Goal: Information Seeking & Learning: Learn about a topic

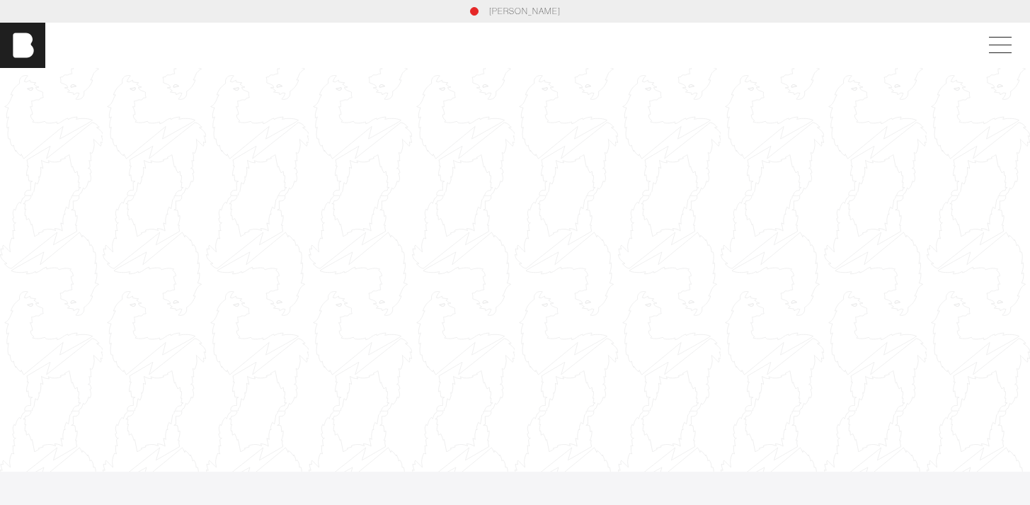
click at [447, 223] on div at bounding box center [515, 269] width 1030 height 579
click at [479, 232] on div at bounding box center [515, 269] width 1030 height 579
click at [1003, 45] on span at bounding box center [1000, 45] width 23 height 1
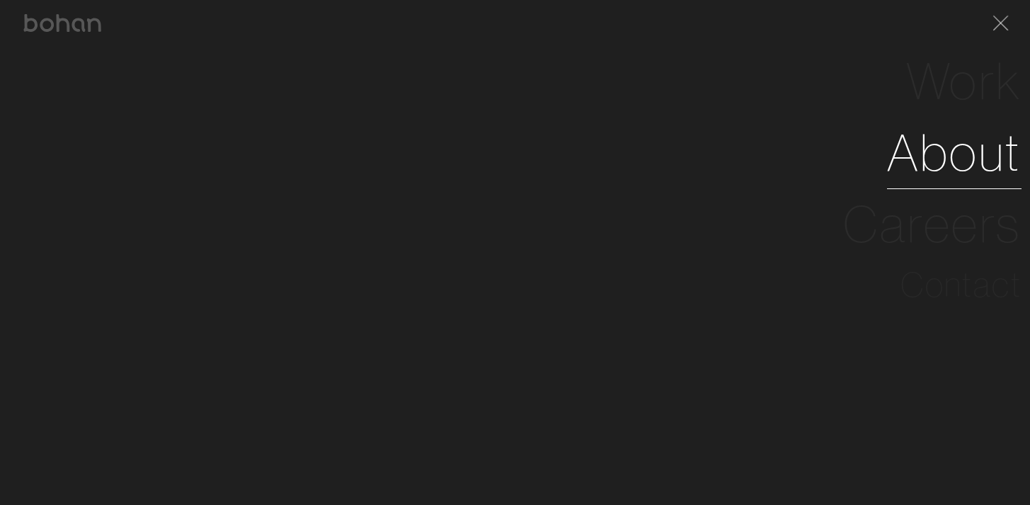
scroll to position [6, 0]
click at [940, 163] on link "About" at bounding box center [954, 153] width 135 height 72
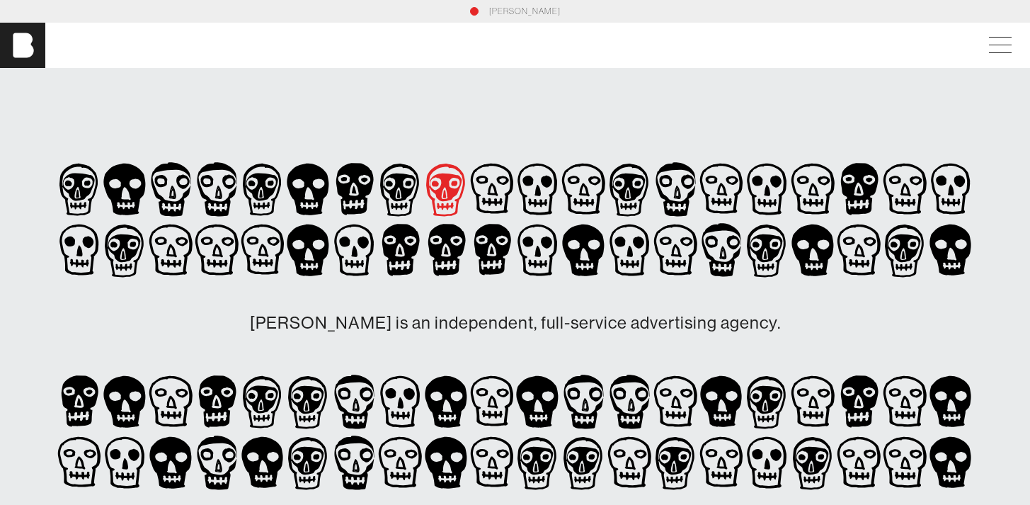
click at [98, 188] on icon at bounding box center [78, 190] width 39 height 52
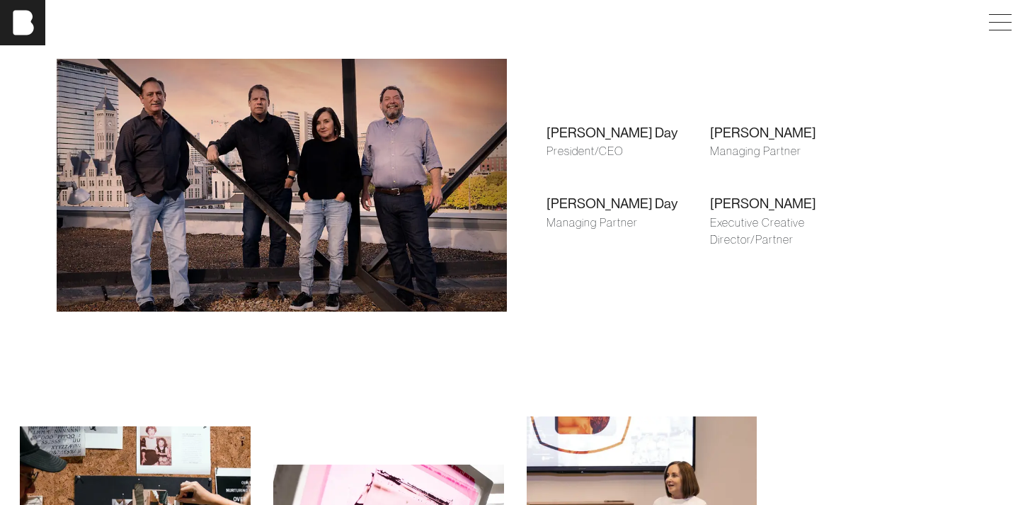
scroll to position [1054, 0]
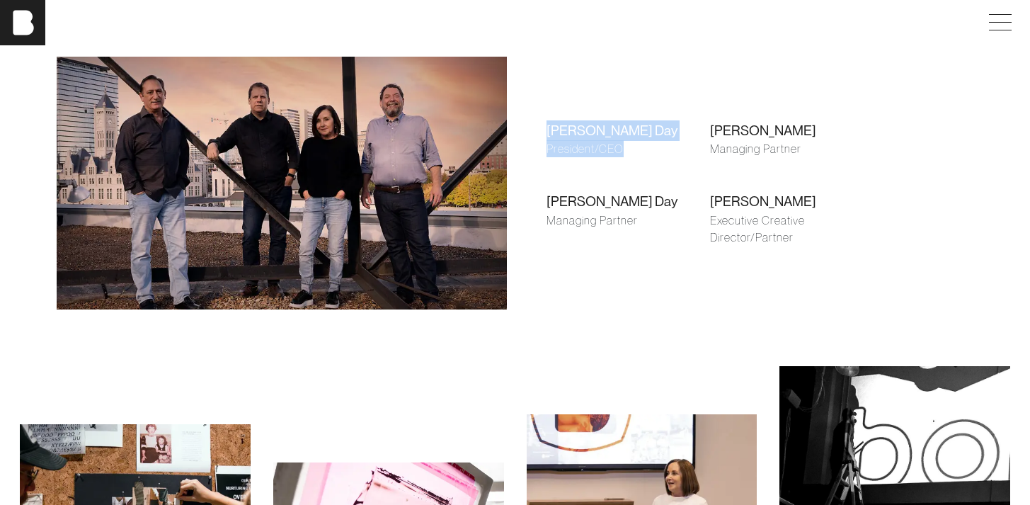
drag, startPoint x: 546, startPoint y: 143, endPoint x: 603, endPoint y: 162, distance: 60.5
click at [603, 162] on div "[PERSON_NAME] Day President/CEO [PERSON_NAME] Managing Partner [PERSON_NAME] Ma…" at bounding box center [710, 183] width 372 height 205
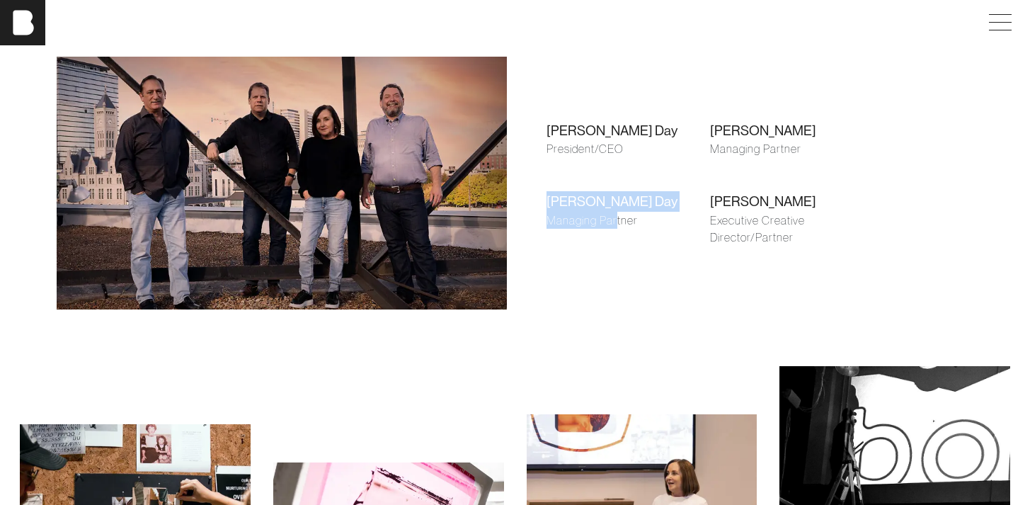
drag, startPoint x: 544, startPoint y: 204, endPoint x: 635, endPoint y: 217, distance: 91.6
click at [634, 217] on div "[PERSON_NAME] Day President/CEO [PERSON_NAME] Managing Partner [PERSON_NAME] Ma…" at bounding box center [710, 183] width 372 height 205
click at [639, 218] on div "Managing Partner" at bounding box center [629, 220] width 164 height 17
drag, startPoint x: 705, startPoint y: 212, endPoint x: 808, endPoint y: 222, distance: 103.1
click at [781, 216] on div "[PERSON_NAME] Day President/CEO [PERSON_NAME] Managing Partner [PERSON_NAME] Ma…" at bounding box center [710, 183] width 372 height 205
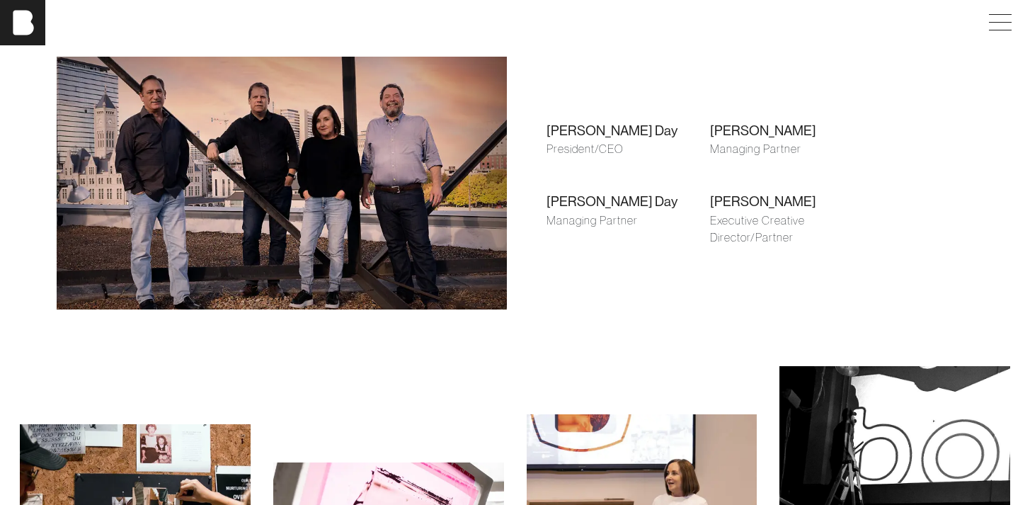
click at [812, 226] on div "Executive Creative Director/Partner" at bounding box center [792, 229] width 164 height 34
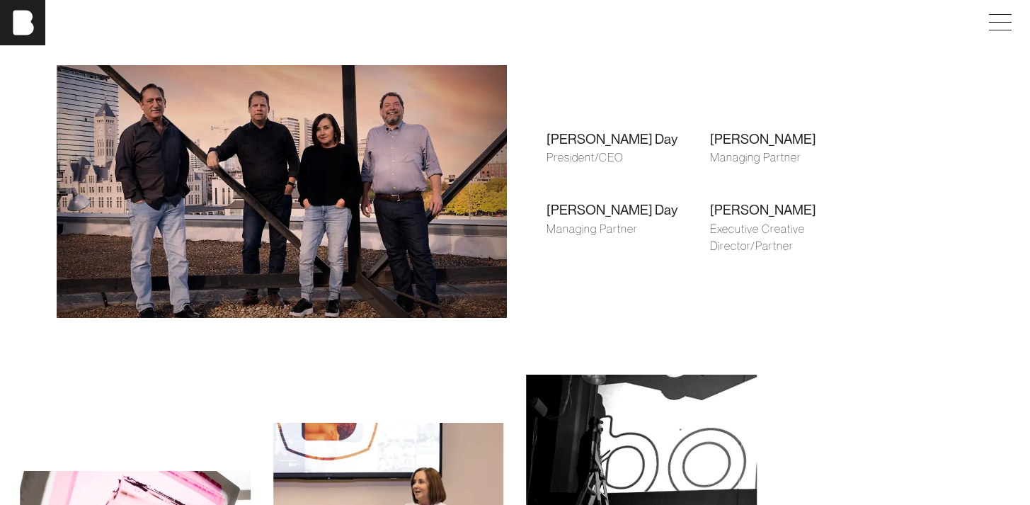
scroll to position [777, 0]
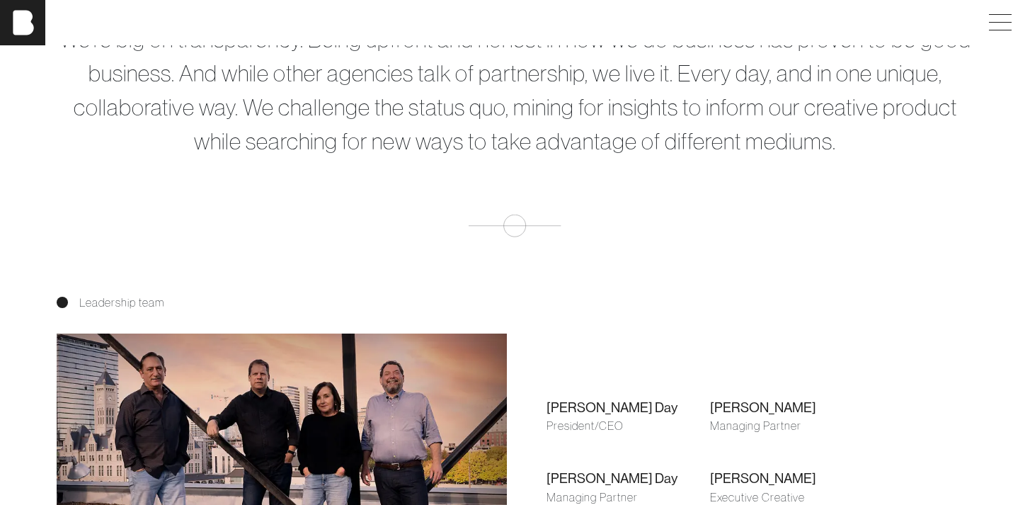
click at [591, 415] on div "[PERSON_NAME] Day" at bounding box center [629, 407] width 164 height 21
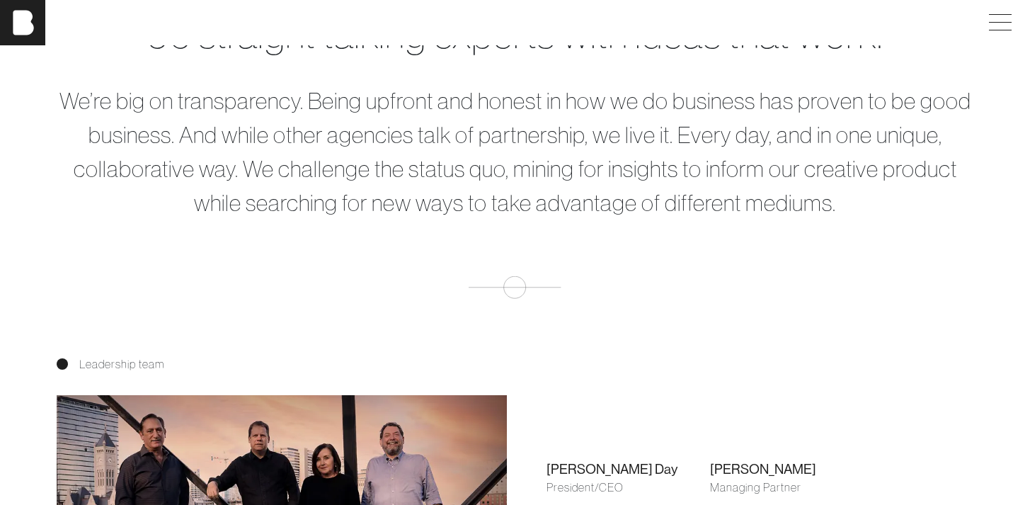
scroll to position [513, 0]
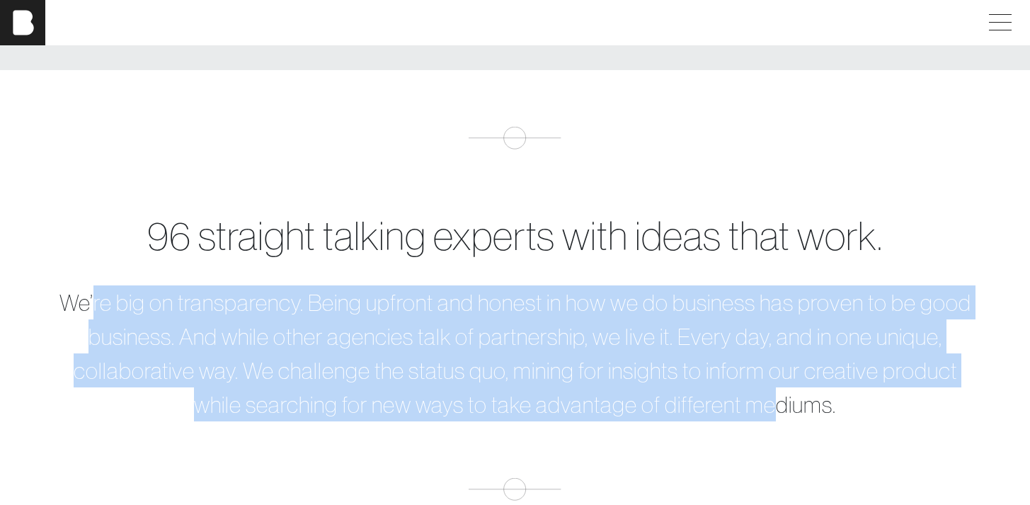
drag, startPoint x: 122, startPoint y: 304, endPoint x: 779, endPoint y: 416, distance: 665.8
click at [778, 416] on p "We’re big on transparency. Being upfront and honest in how we do business has p…" at bounding box center [516, 353] width 918 height 136
click at [780, 414] on p "We’re big on transparency. Being upfront and honest in how we do business has p…" at bounding box center [516, 353] width 918 height 136
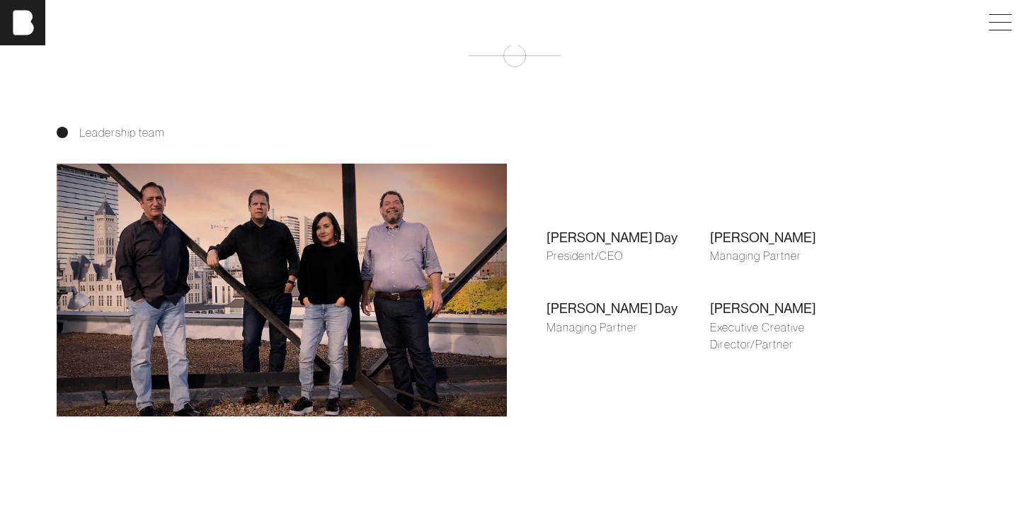
scroll to position [910, 0]
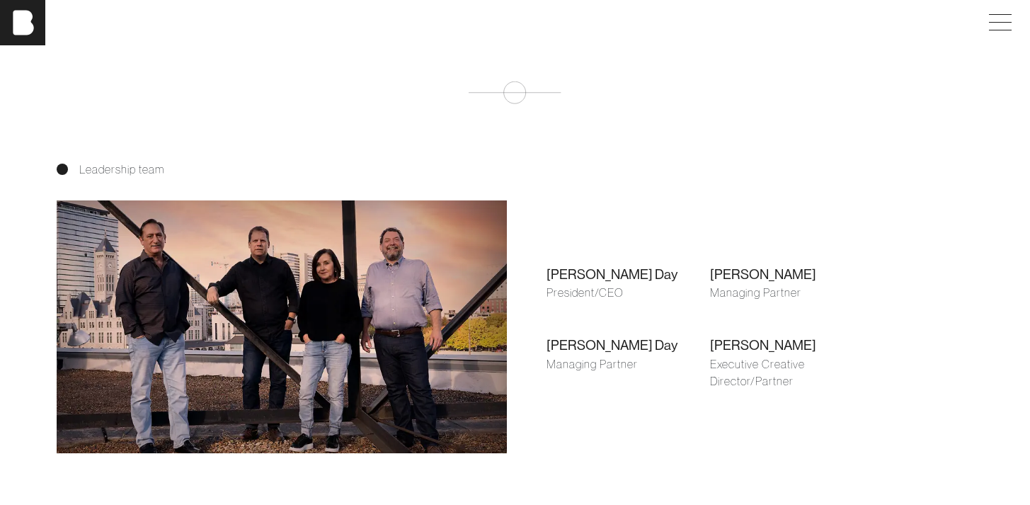
click at [363, 304] on img at bounding box center [282, 326] width 450 height 253
click at [350, 301] on img at bounding box center [282, 326] width 450 height 253
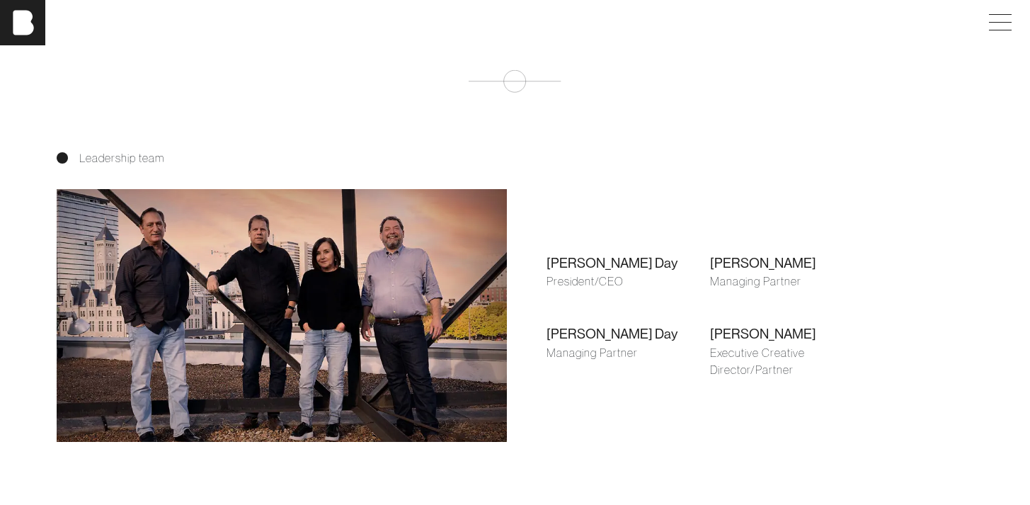
scroll to position [930, 0]
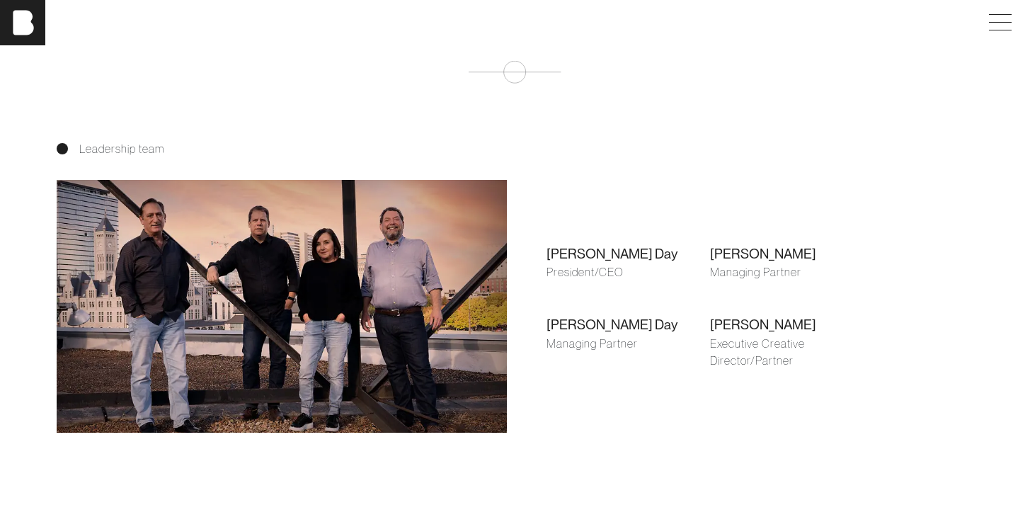
click at [596, 268] on div "[PERSON_NAME] President/CEO" at bounding box center [629, 263] width 164 height 38
click at [586, 259] on div "[PERSON_NAME] Day" at bounding box center [629, 254] width 164 height 21
click at [624, 246] on div "[PERSON_NAME] Day President/CEO [PERSON_NAME] Managing Partner [PERSON_NAME] Ma…" at bounding box center [710, 306] width 372 height 205
